Goal: Use online tool/utility: Utilize a website feature to perform a specific function

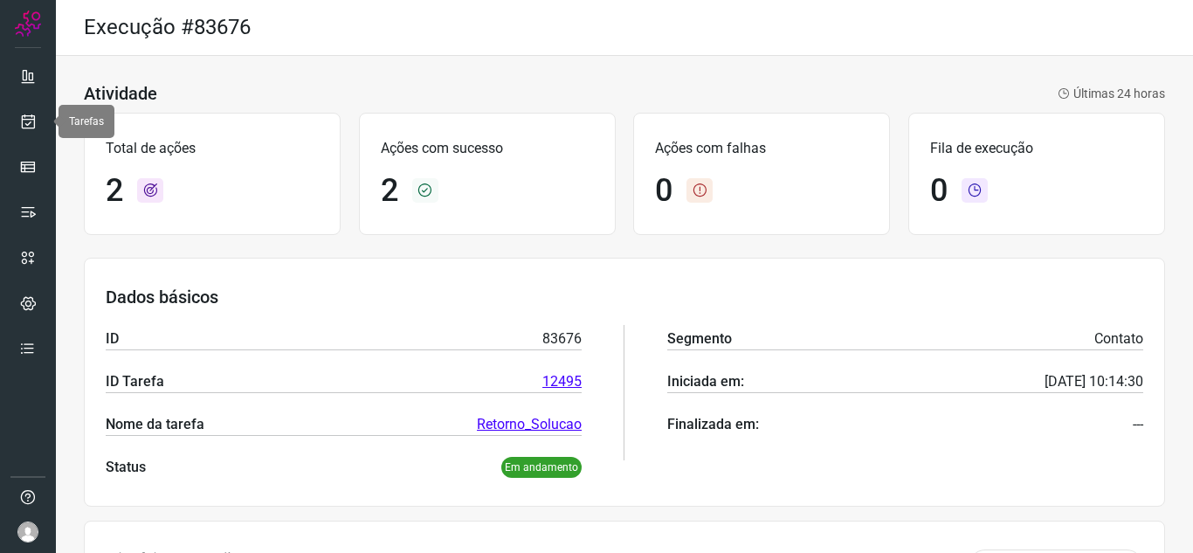
click at [18, 124] on link at bounding box center [27, 121] width 35 height 35
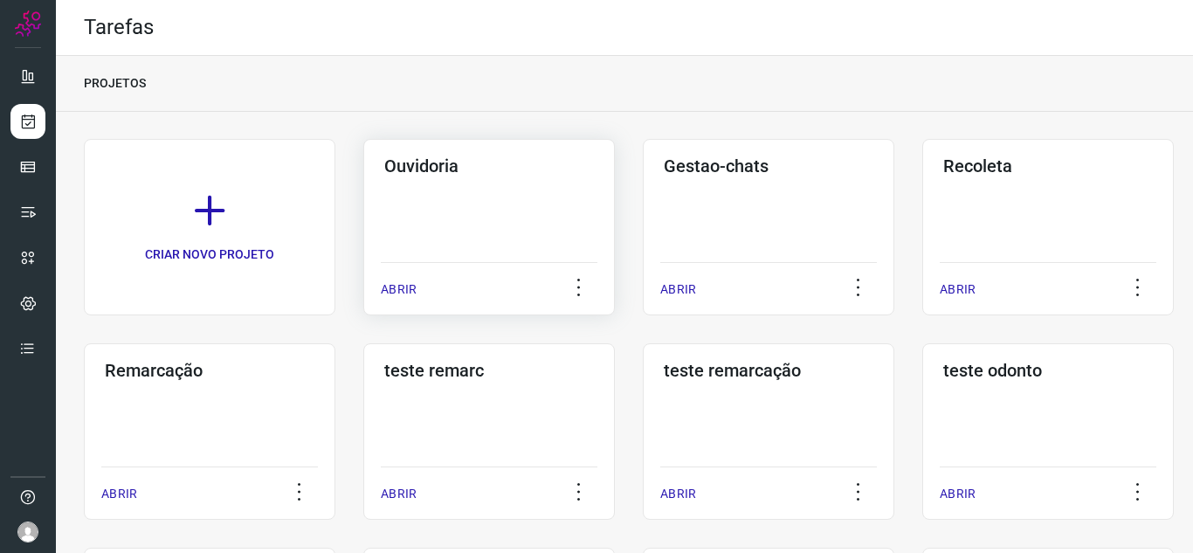
click at [389, 297] on p "ABRIR" at bounding box center [399, 289] width 36 height 18
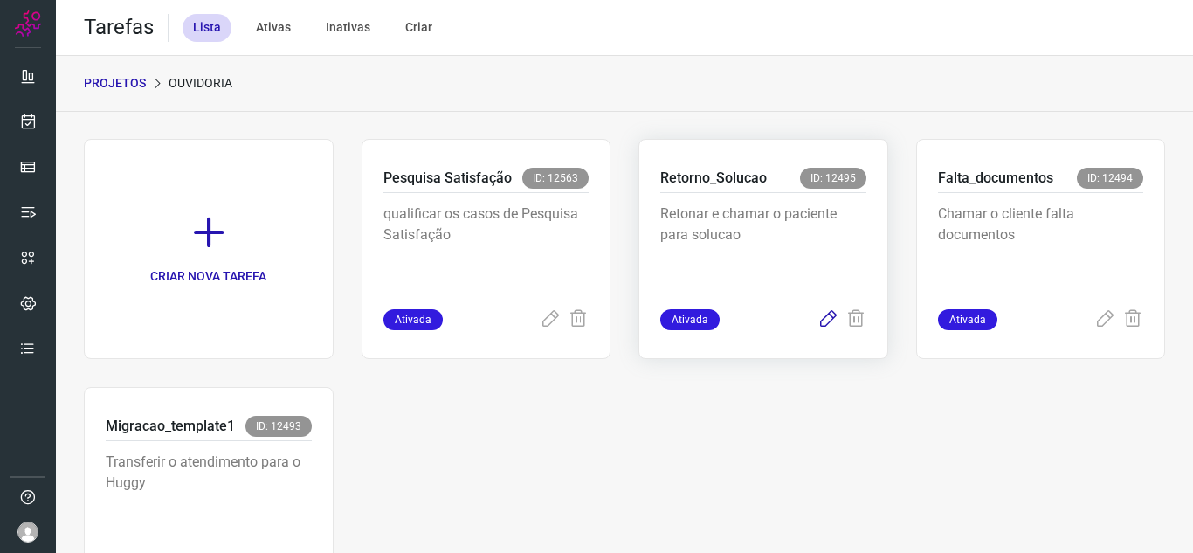
click at [810, 326] on div "Ativada" at bounding box center [764, 319] width 206 height 21
click at [818, 322] on icon at bounding box center [828, 319] width 21 height 21
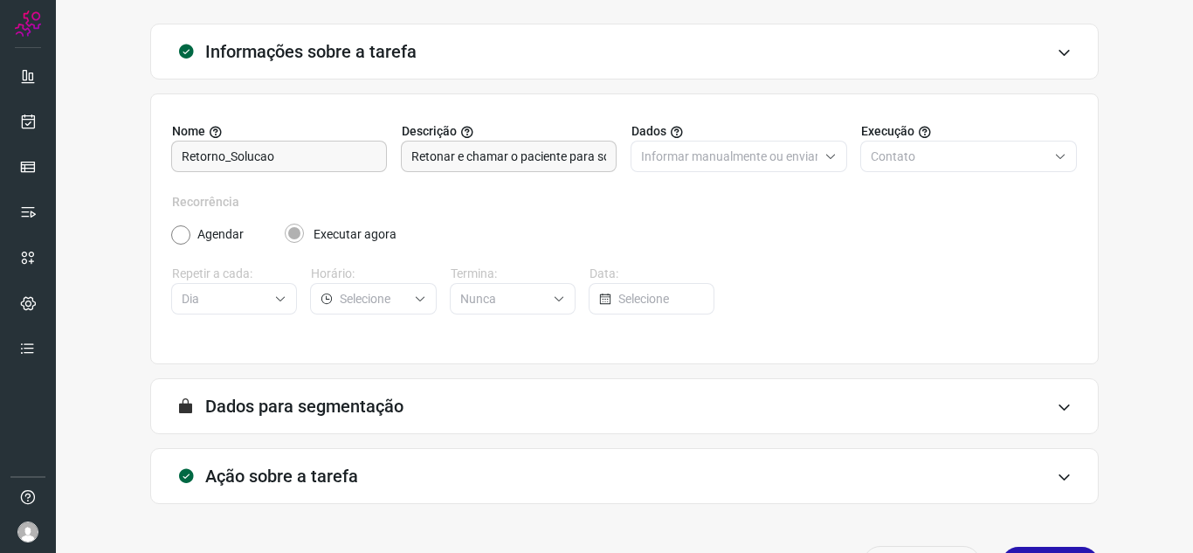
scroll to position [129, 0]
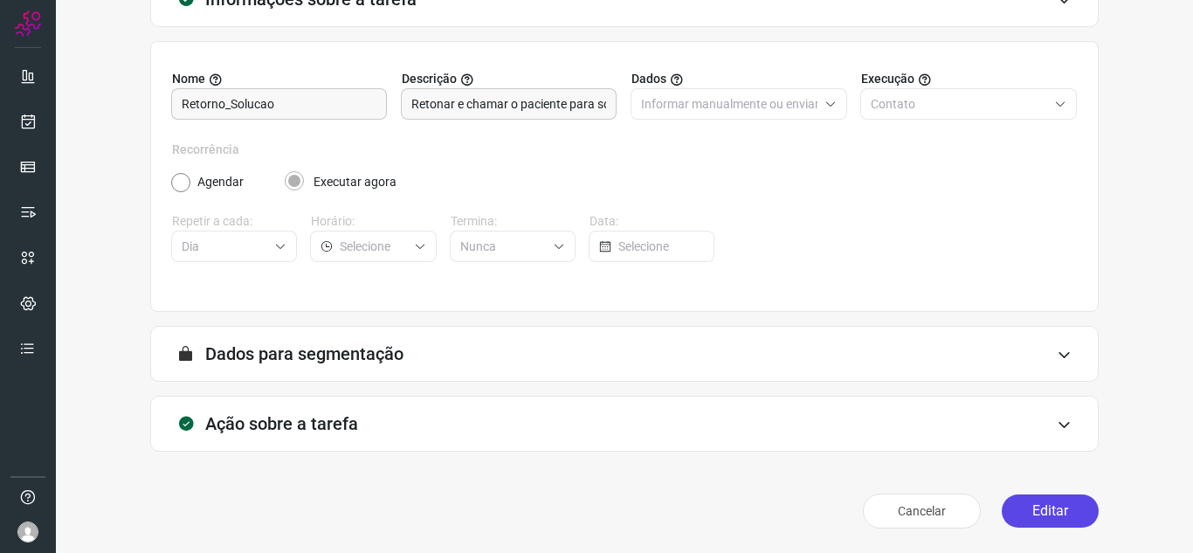
click at [1042, 495] on button "Editar" at bounding box center [1050, 511] width 97 height 33
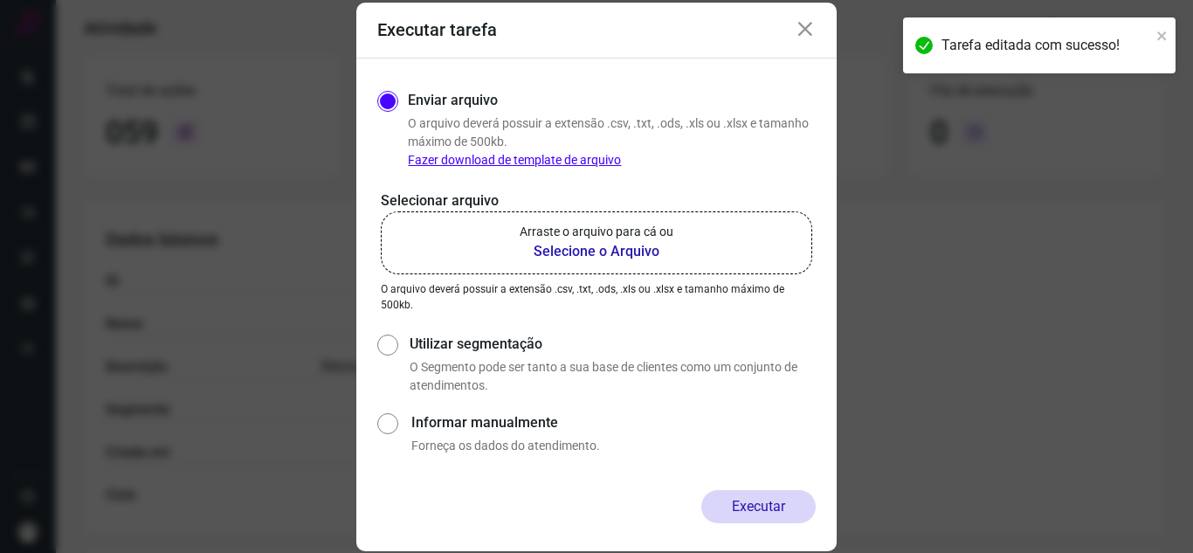
click at [439, 226] on label "Arraste o arquivo para cá ou Selecione o Arquivo" at bounding box center [597, 242] width 432 height 63
click at [0, 0] on input "Arraste o arquivo para cá ou Selecione o Arquivo" at bounding box center [0, 0] width 0 height 0
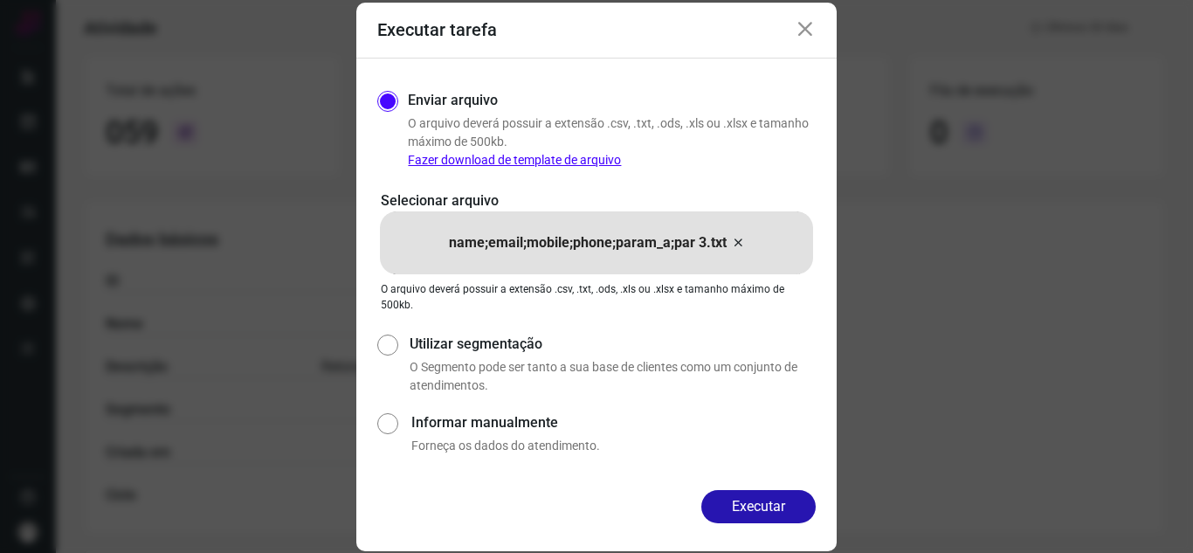
drag, startPoint x: 746, startPoint y: 511, endPoint x: 755, endPoint y: 500, distance: 14.3
click at [747, 511] on button "Executar" at bounding box center [759, 506] width 114 height 33
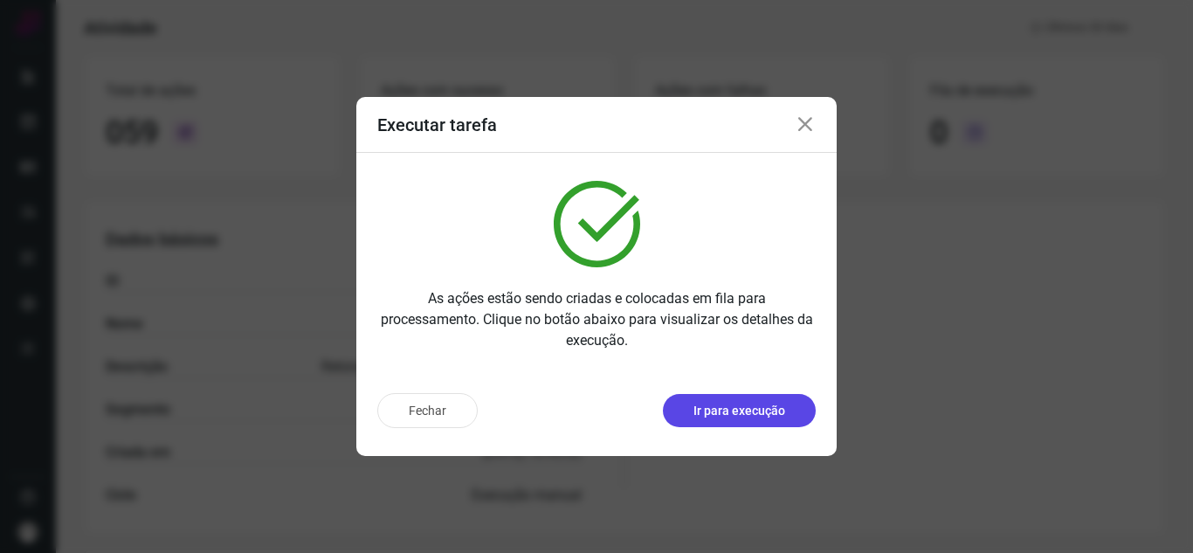
click at [771, 420] on button "Ir para execução" at bounding box center [739, 410] width 153 height 33
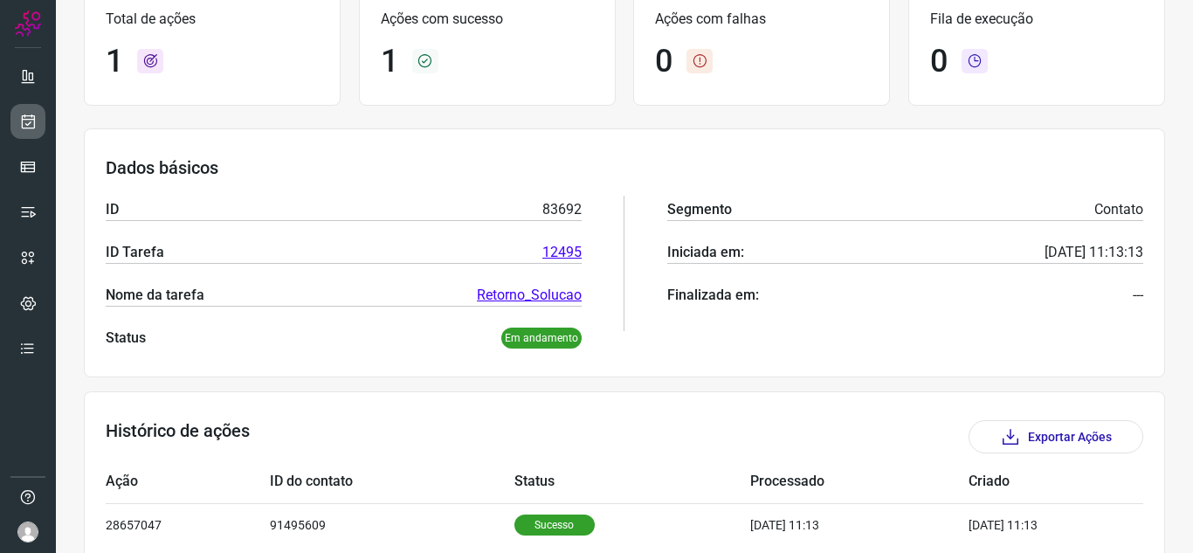
click at [13, 125] on link at bounding box center [27, 121] width 35 height 35
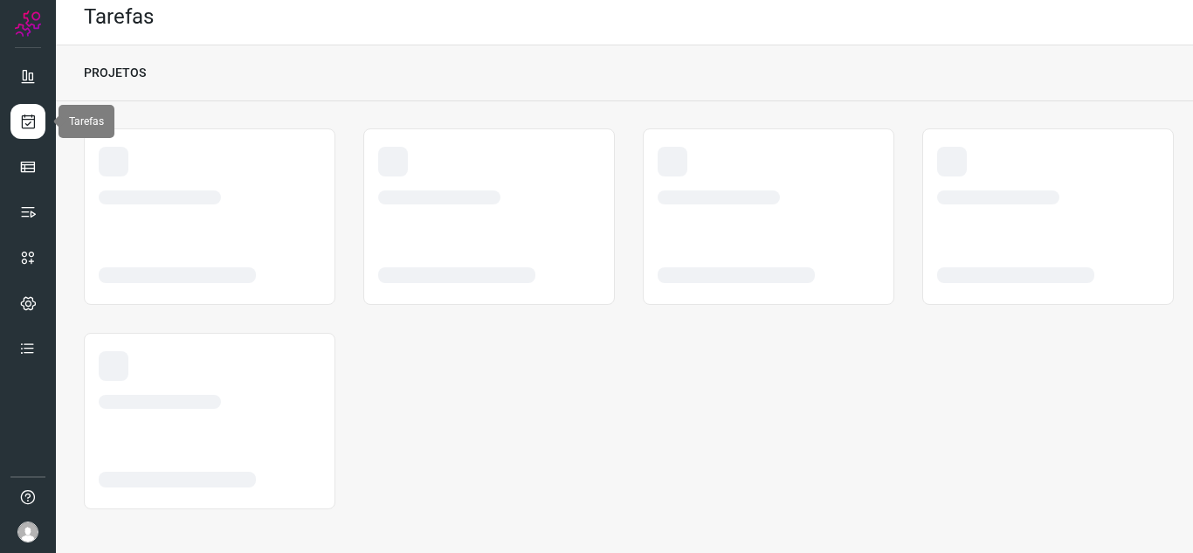
scroll to position [10, 0]
click at [19, 123] on link at bounding box center [27, 121] width 35 height 35
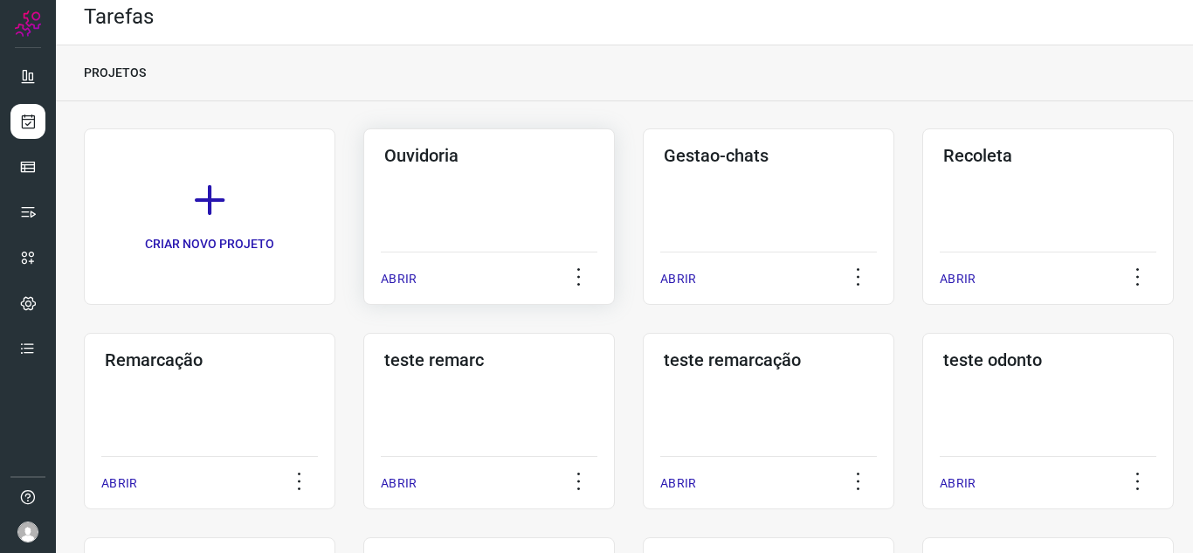
click at [392, 285] on p "ABRIR" at bounding box center [399, 279] width 36 height 18
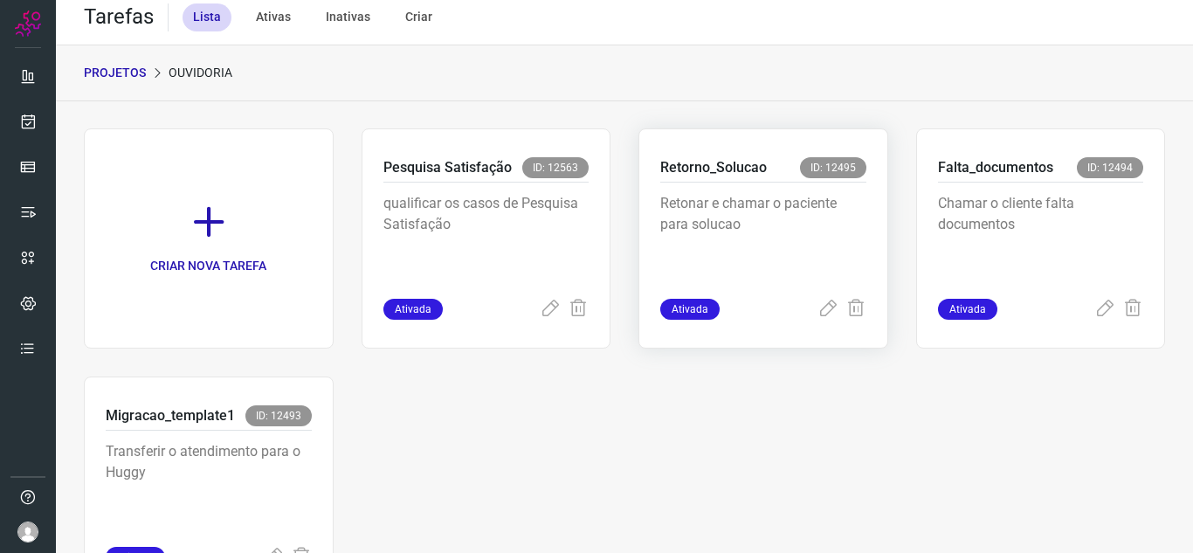
click at [803, 311] on div "Ativada" at bounding box center [764, 309] width 206 height 21
click at [819, 312] on icon at bounding box center [828, 309] width 21 height 21
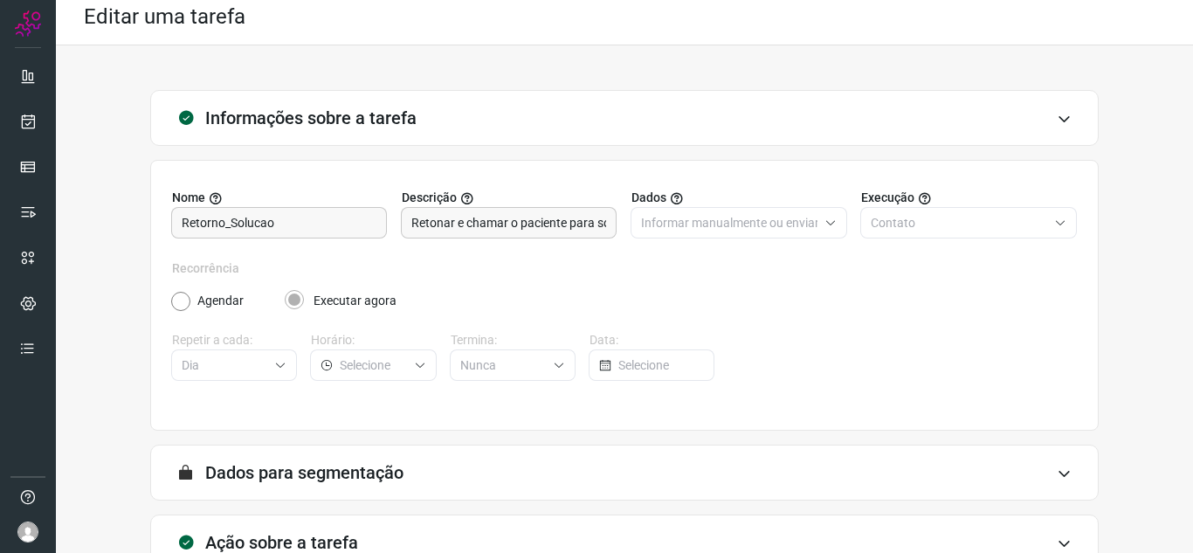
scroll to position [129, 0]
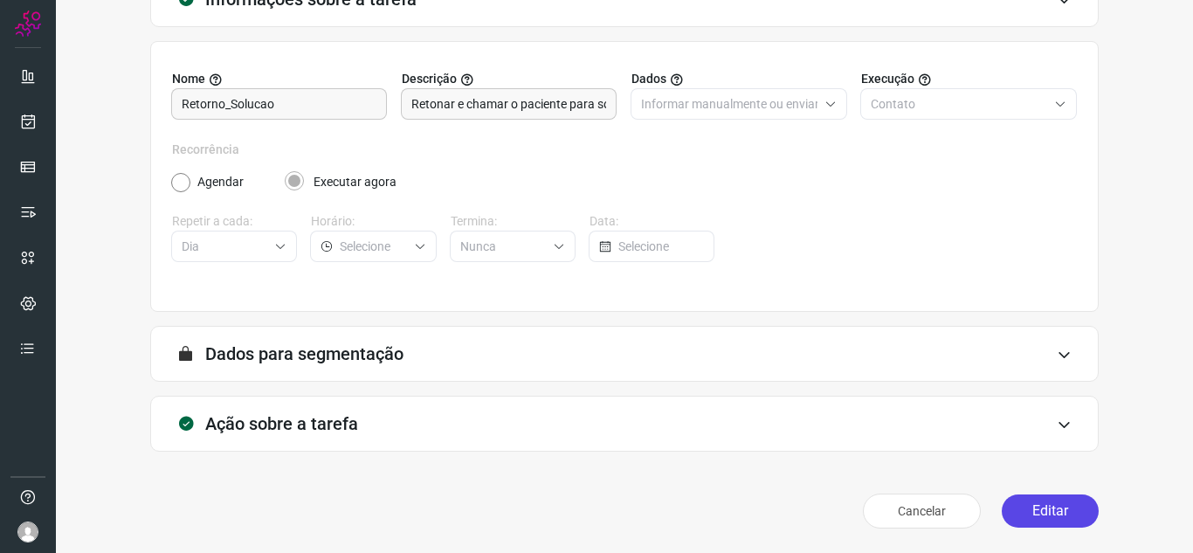
click at [1070, 499] on button "Editar" at bounding box center [1050, 511] width 97 height 33
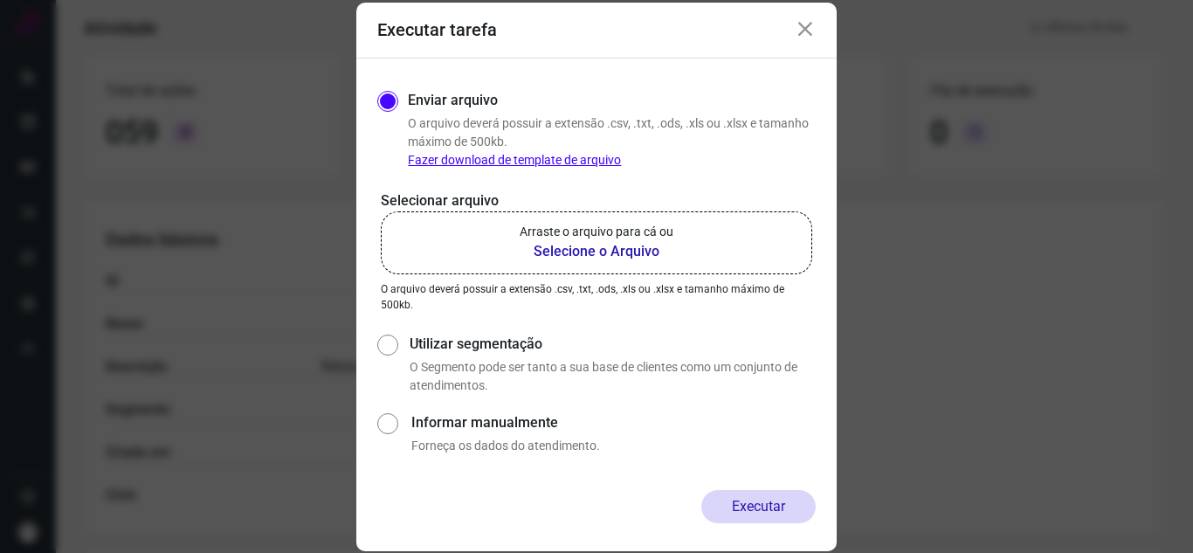
click at [476, 263] on label "Arraste o arquivo para cá ou Selecione o Arquivo" at bounding box center [597, 242] width 432 height 63
click at [0, 0] on input "Arraste o arquivo para cá ou Selecione o Arquivo" at bounding box center [0, 0] width 0 height 0
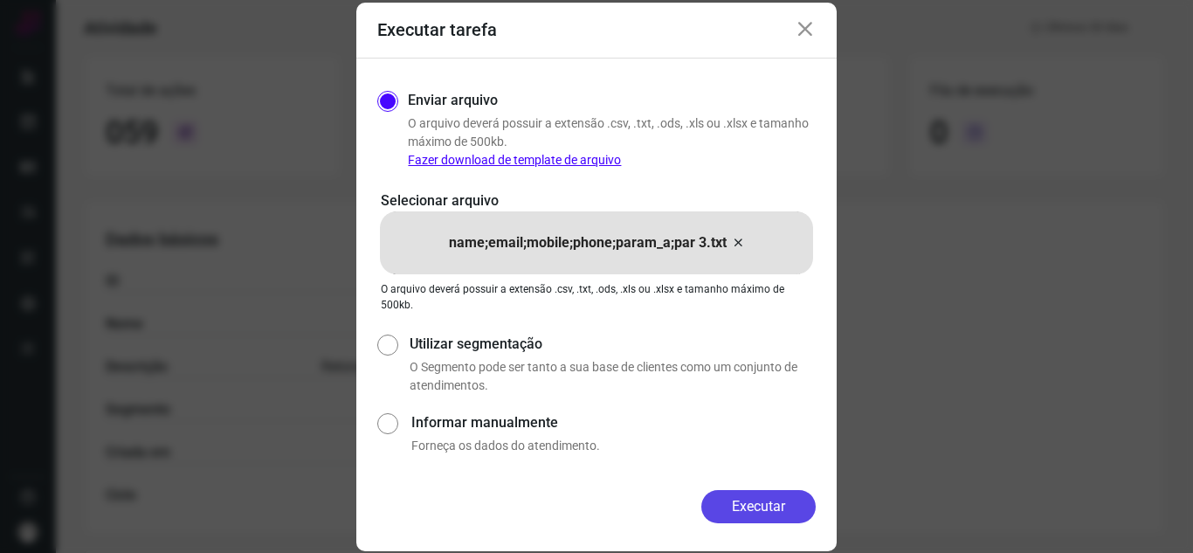
click at [730, 495] on button "Executar" at bounding box center [759, 506] width 114 height 33
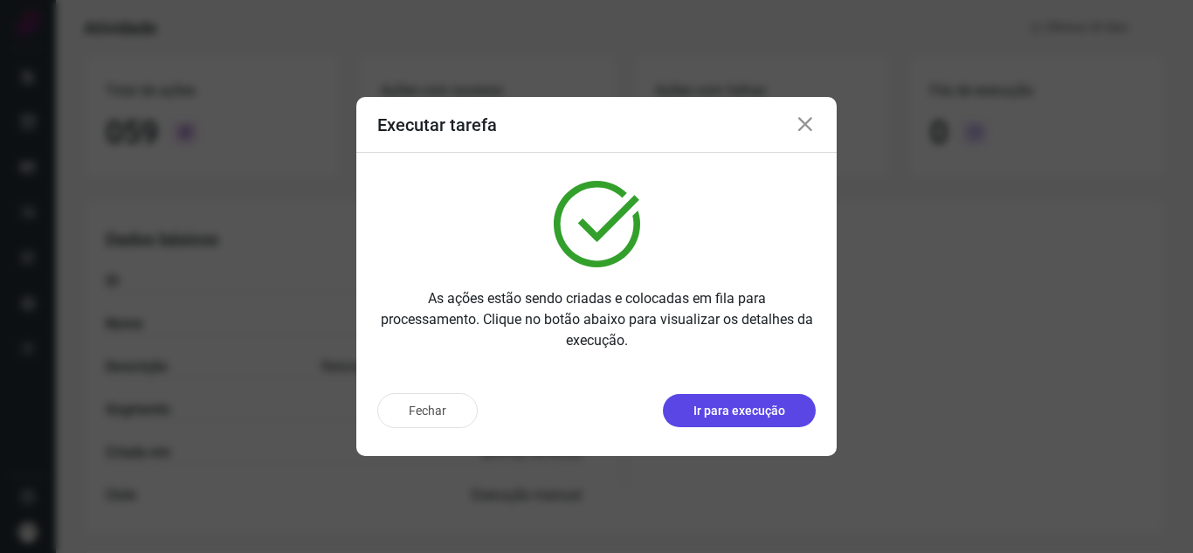
click at [779, 425] on button "Ir para execução" at bounding box center [739, 410] width 153 height 33
